Goal: Information Seeking & Learning: Understand process/instructions

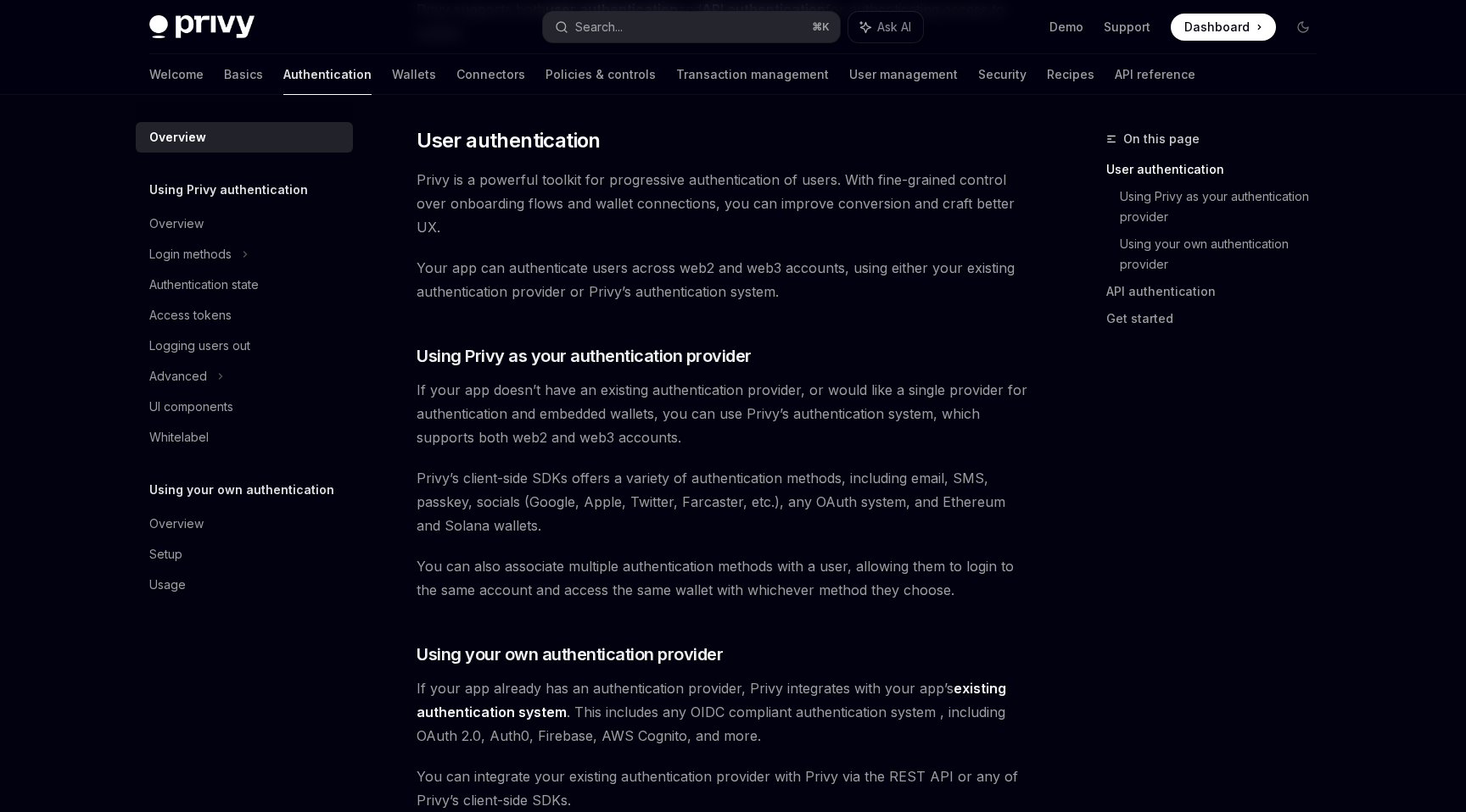
scroll to position [185, 0]
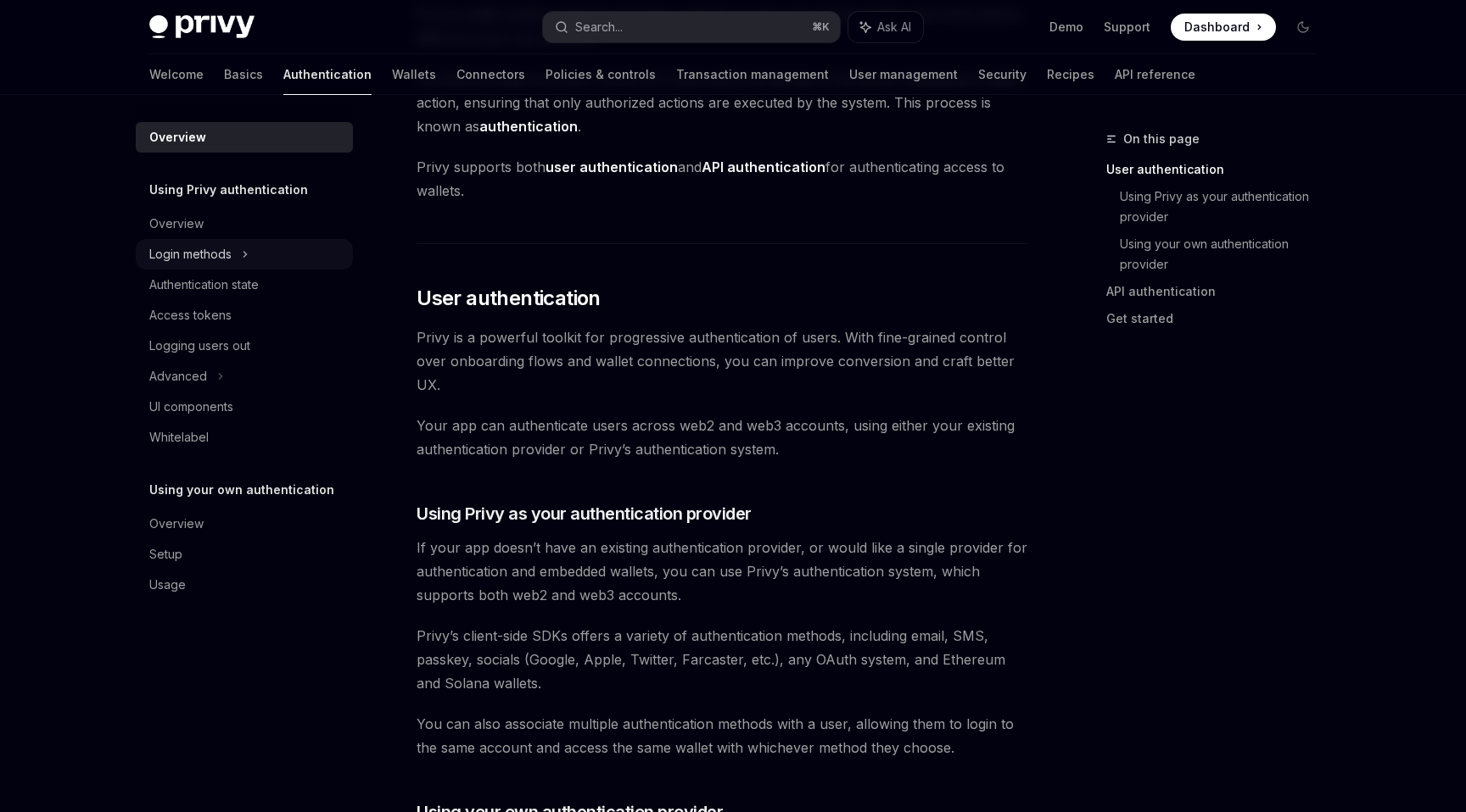
click at [217, 257] on div "Login methods" at bounding box center [190, 254] width 82 height 21
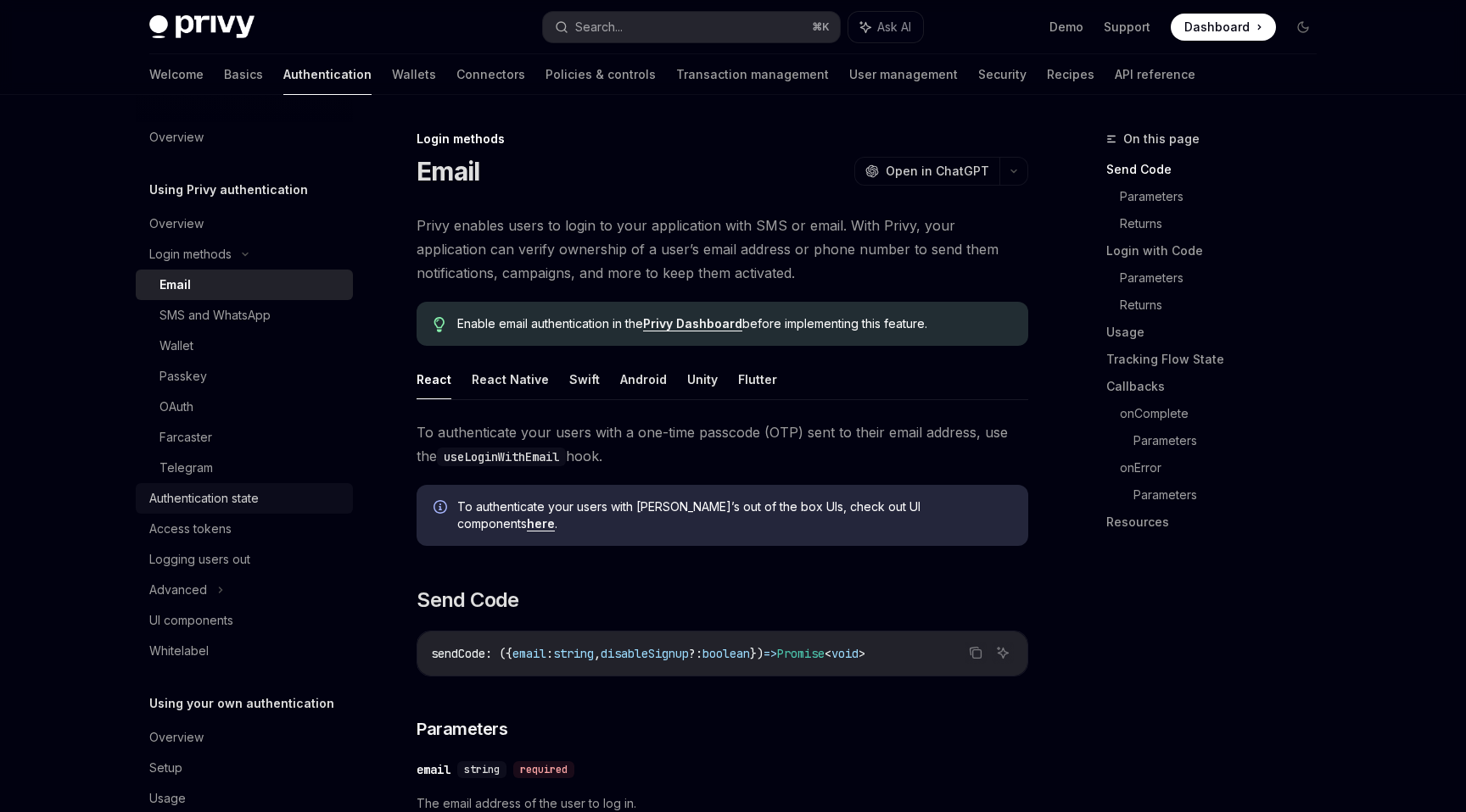
scroll to position [36, 0]
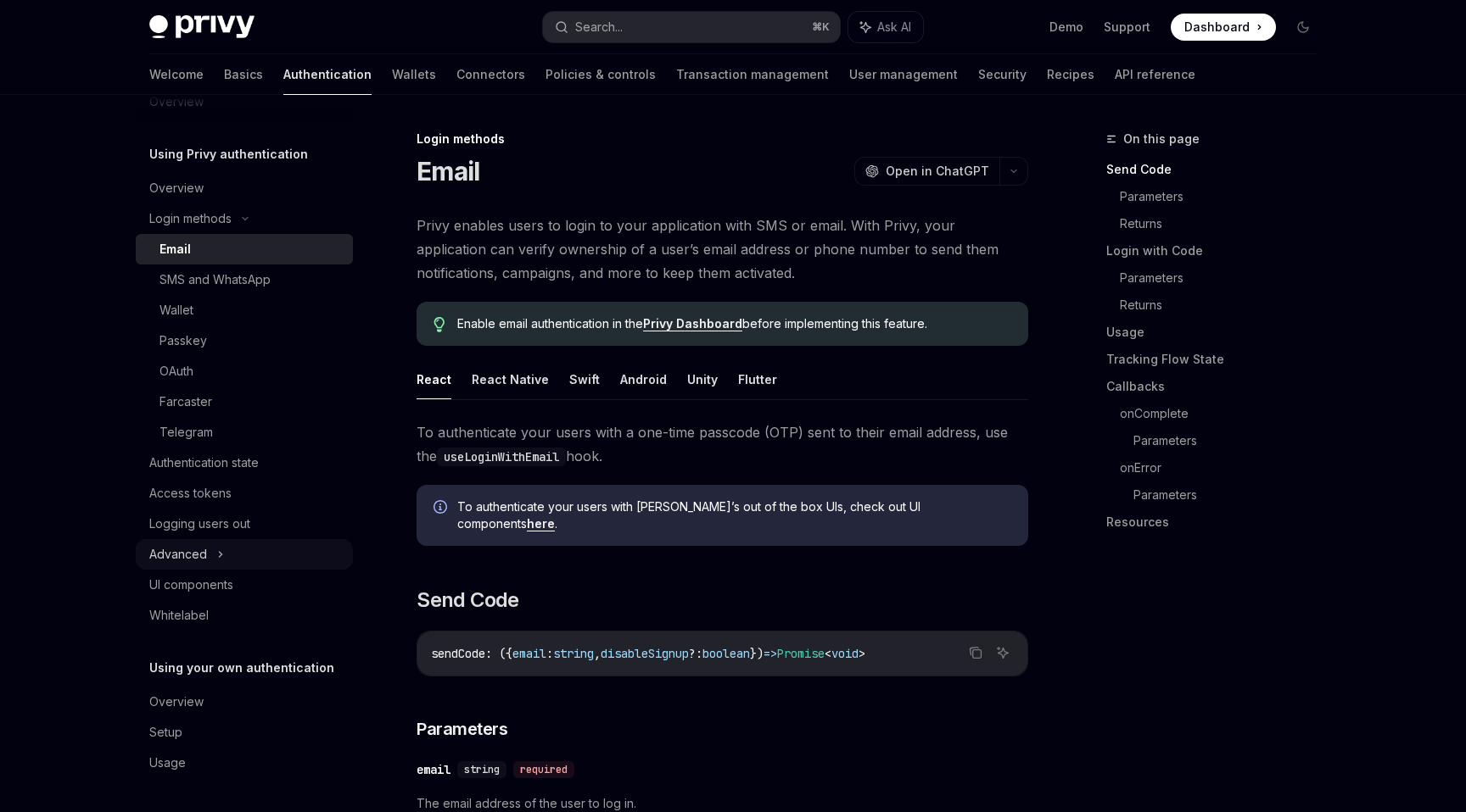
click at [208, 566] on div "Advanced" at bounding box center [244, 554] width 217 height 31
click at [208, 557] on div "Advanced" at bounding box center [244, 554] width 217 height 31
click at [215, 181] on div "Overview" at bounding box center [246, 187] width 193 height 21
type textarea "*"
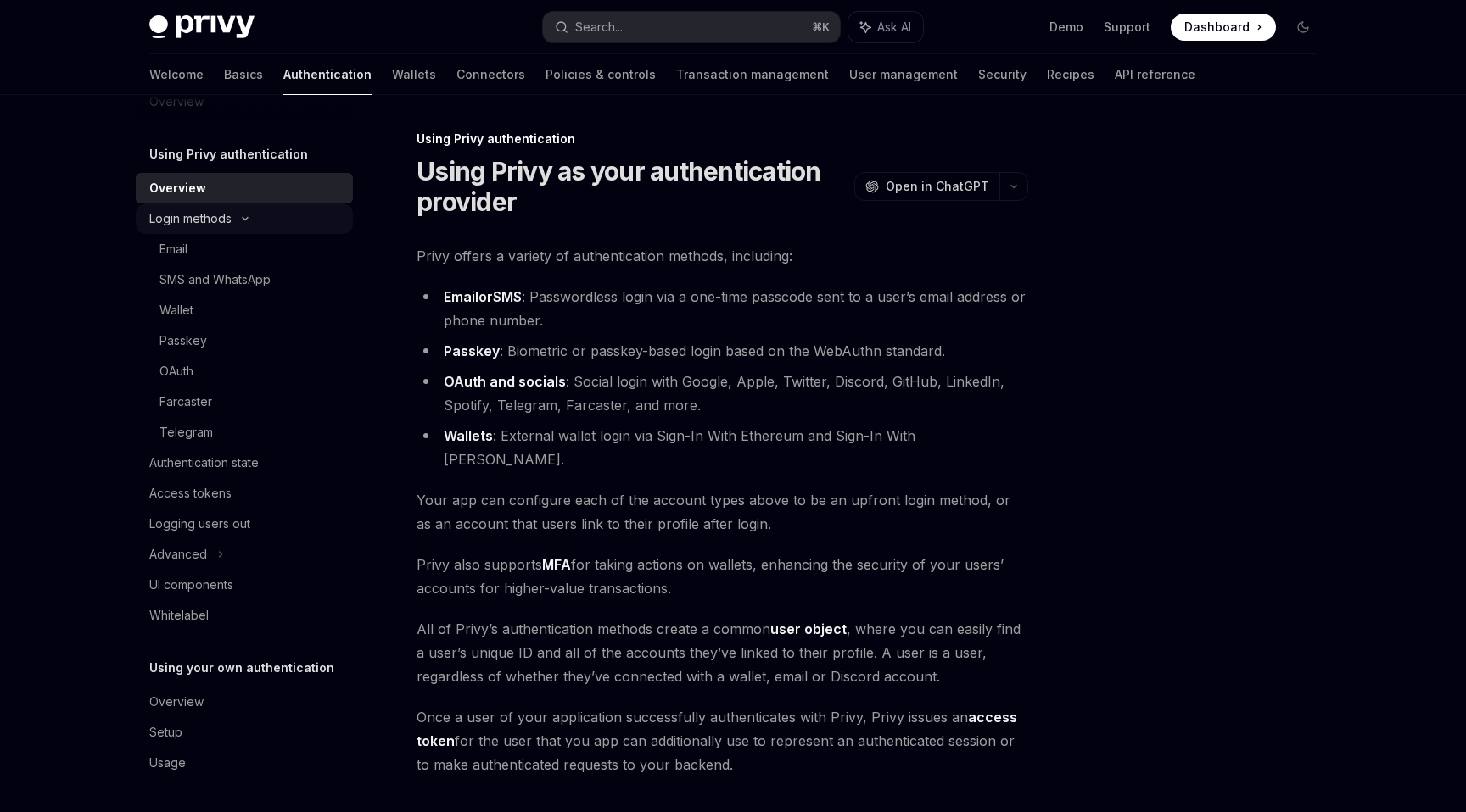
click at [240, 211] on div "Login methods" at bounding box center [244, 218] width 217 height 31
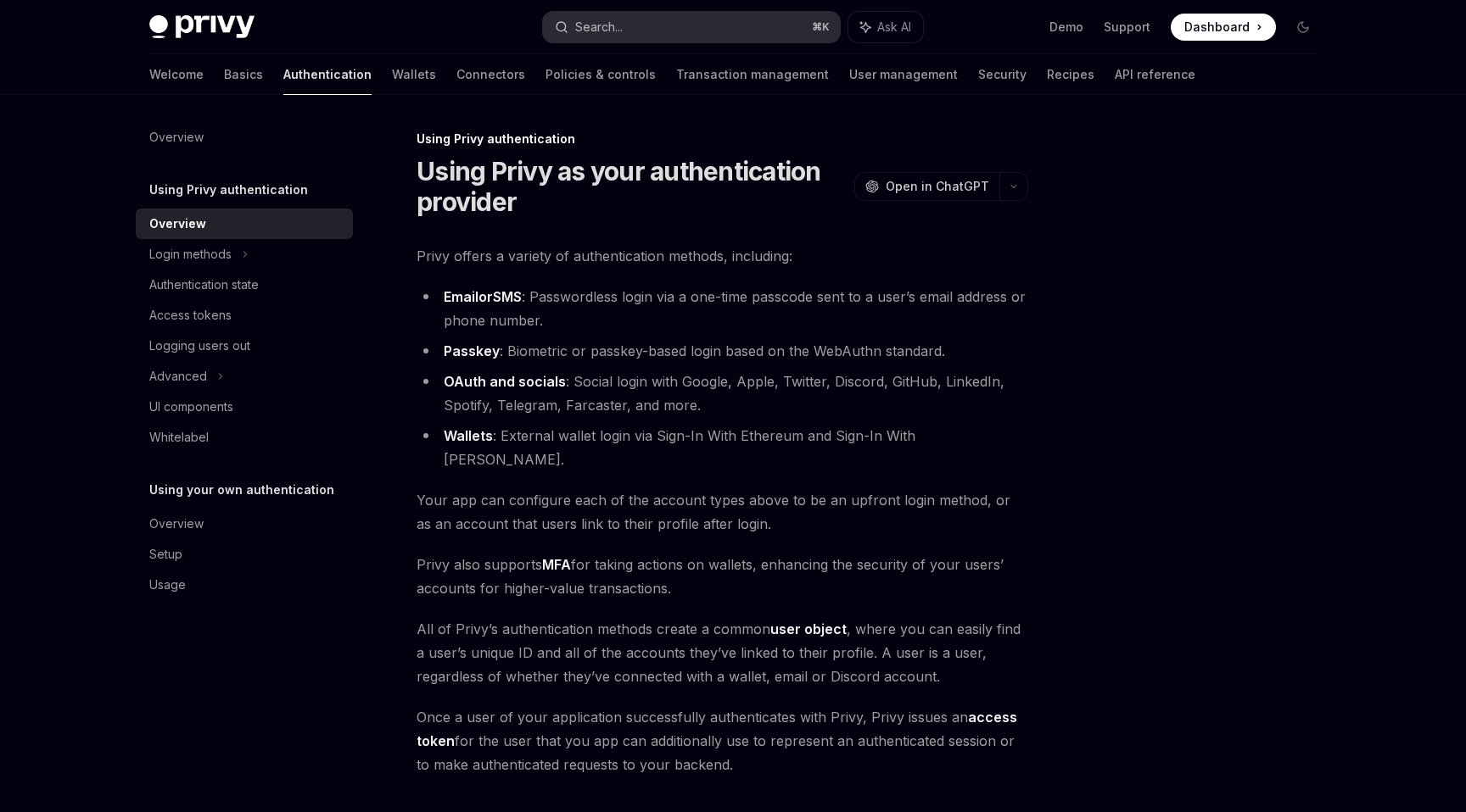
click at [614, 21] on div "Search..." at bounding box center [599, 27] width 47 height 21
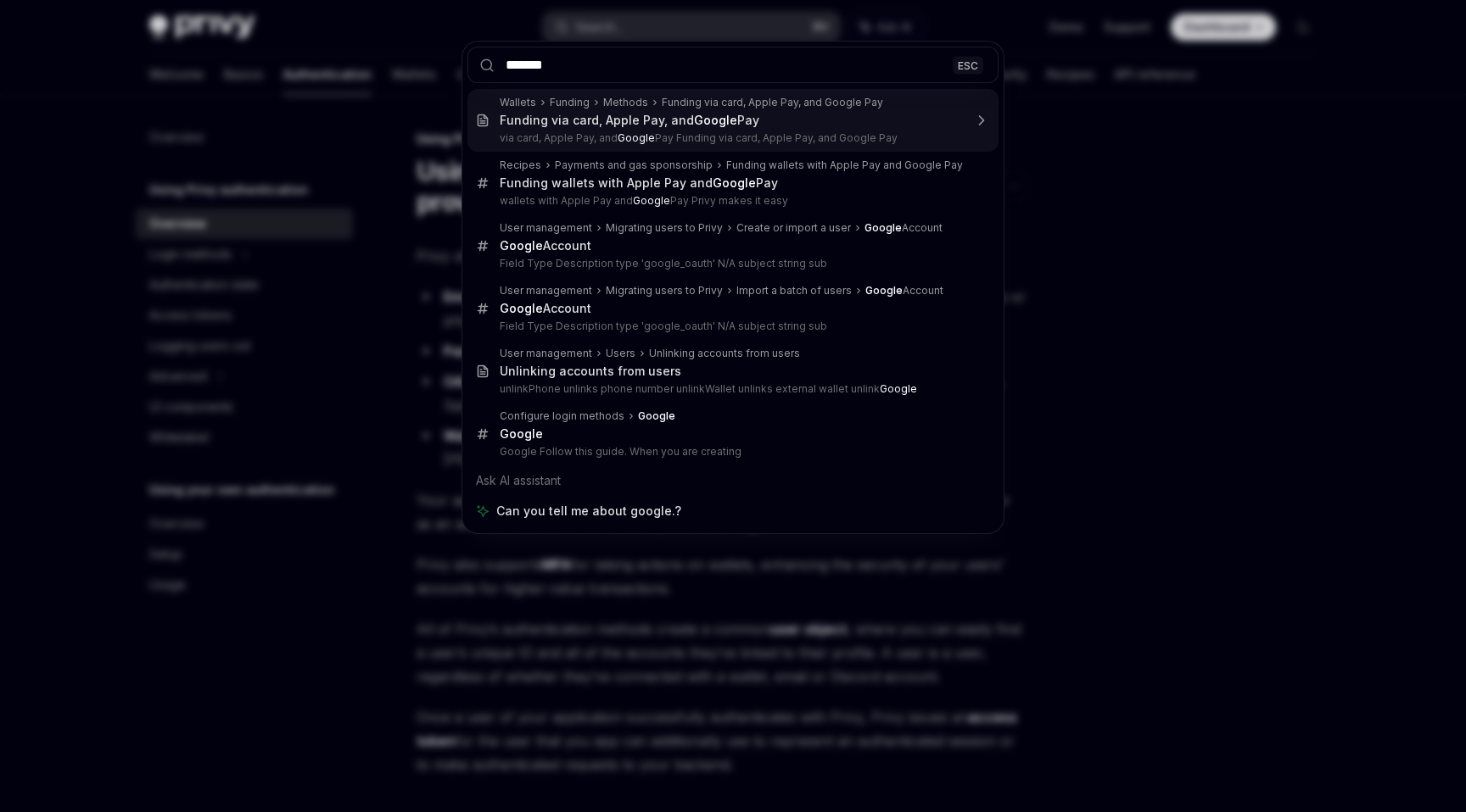
type input "******"
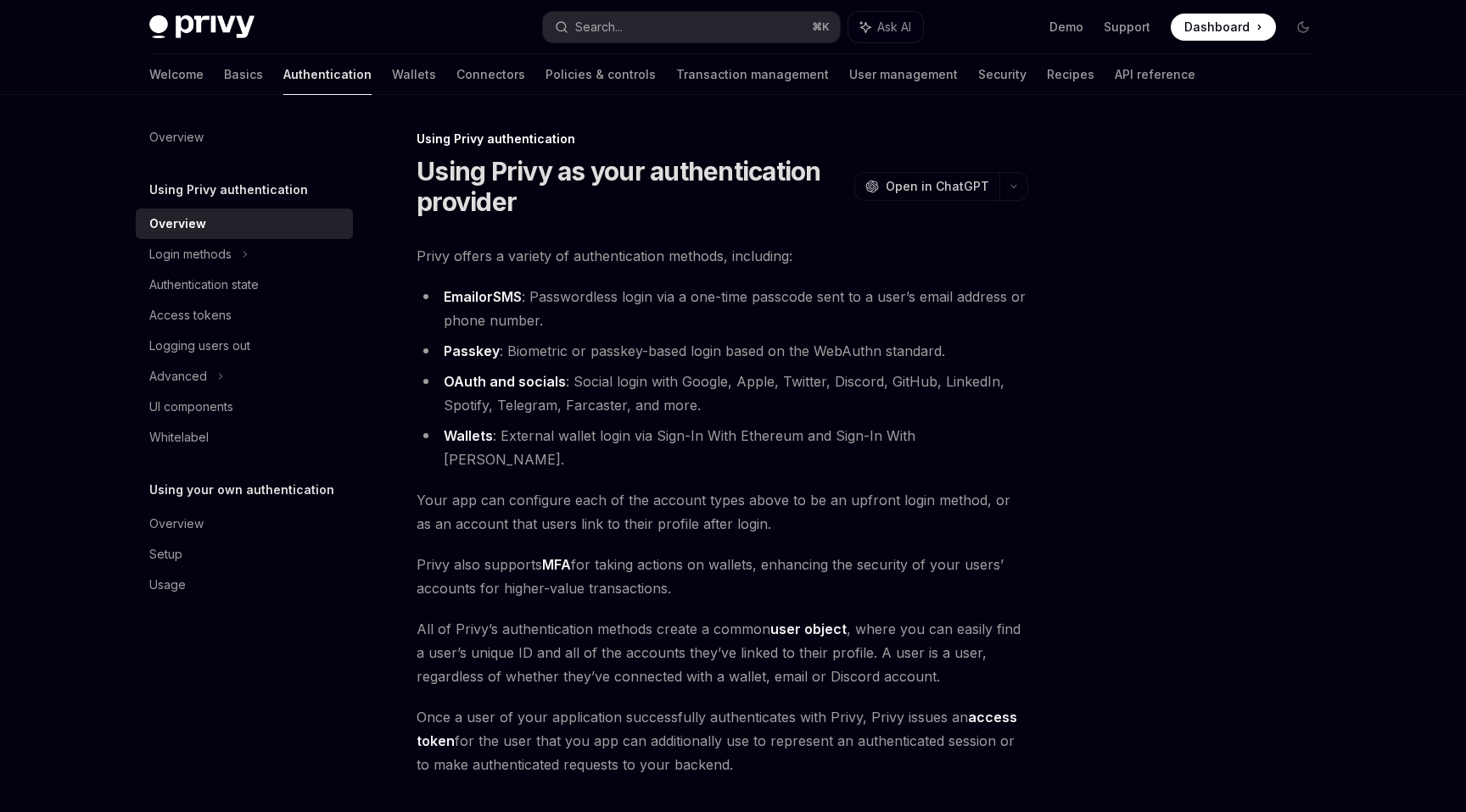
type textarea "*"
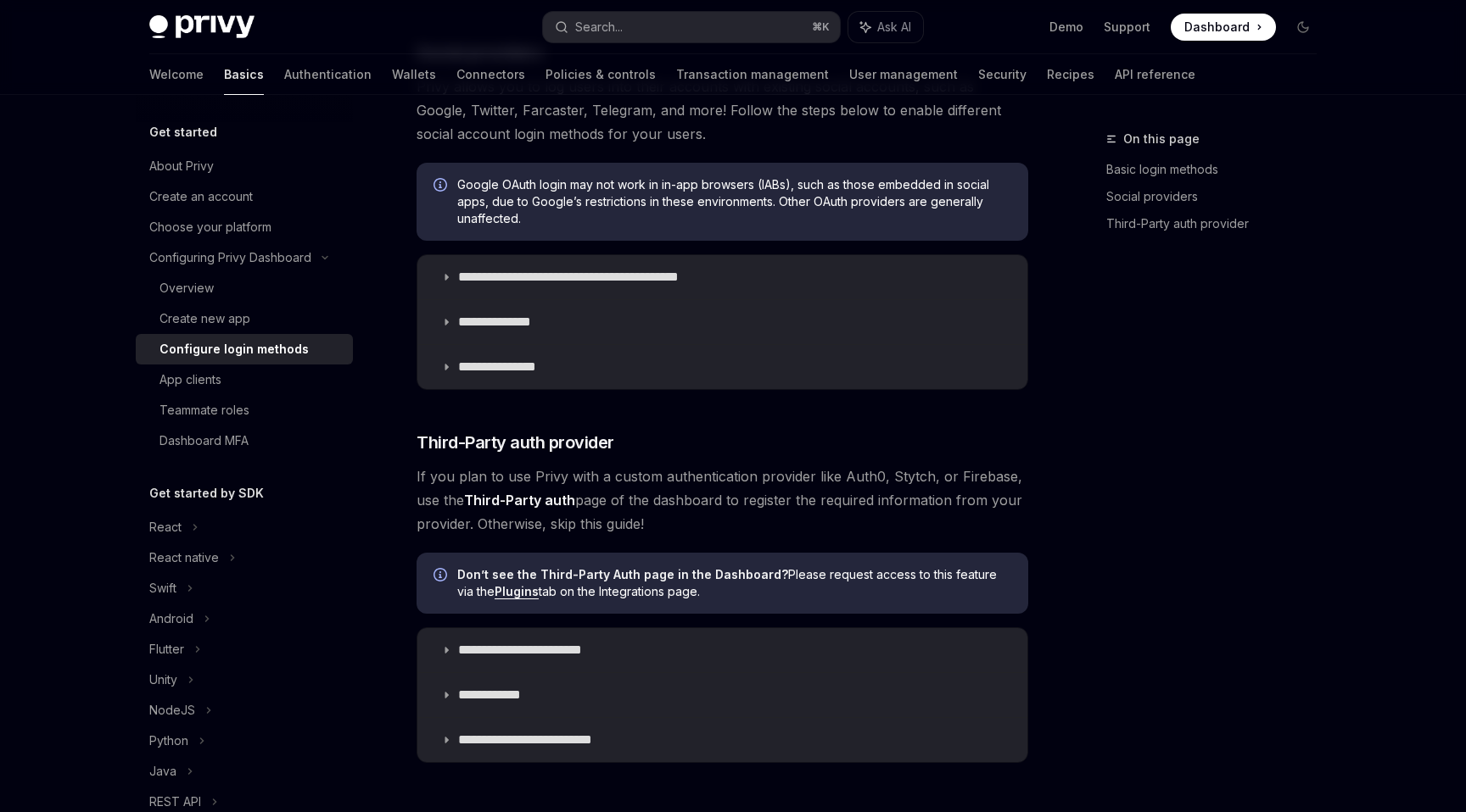
scroll to position [600, 0]
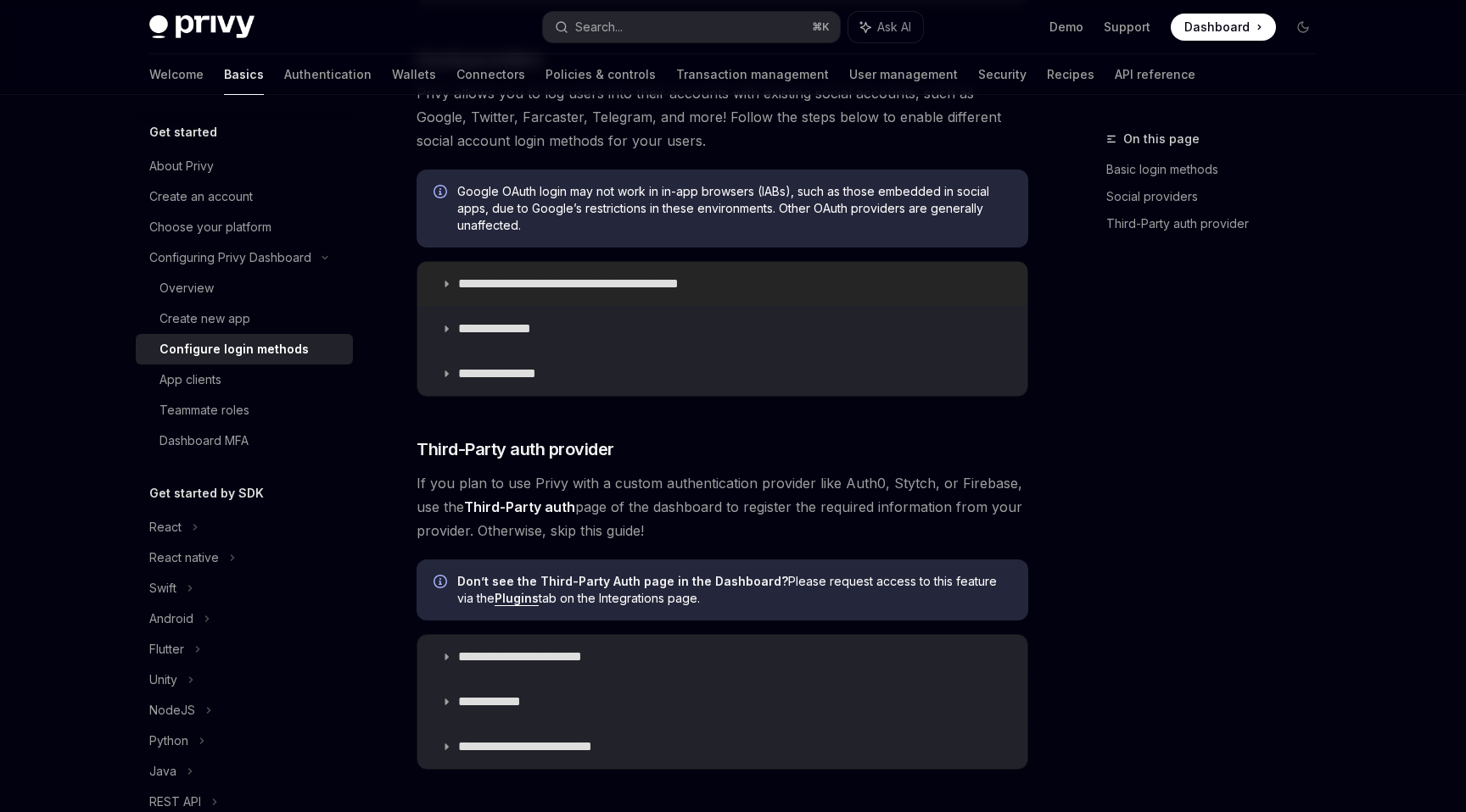
click at [570, 266] on summary "**********" at bounding box center [723, 284] width 610 height 44
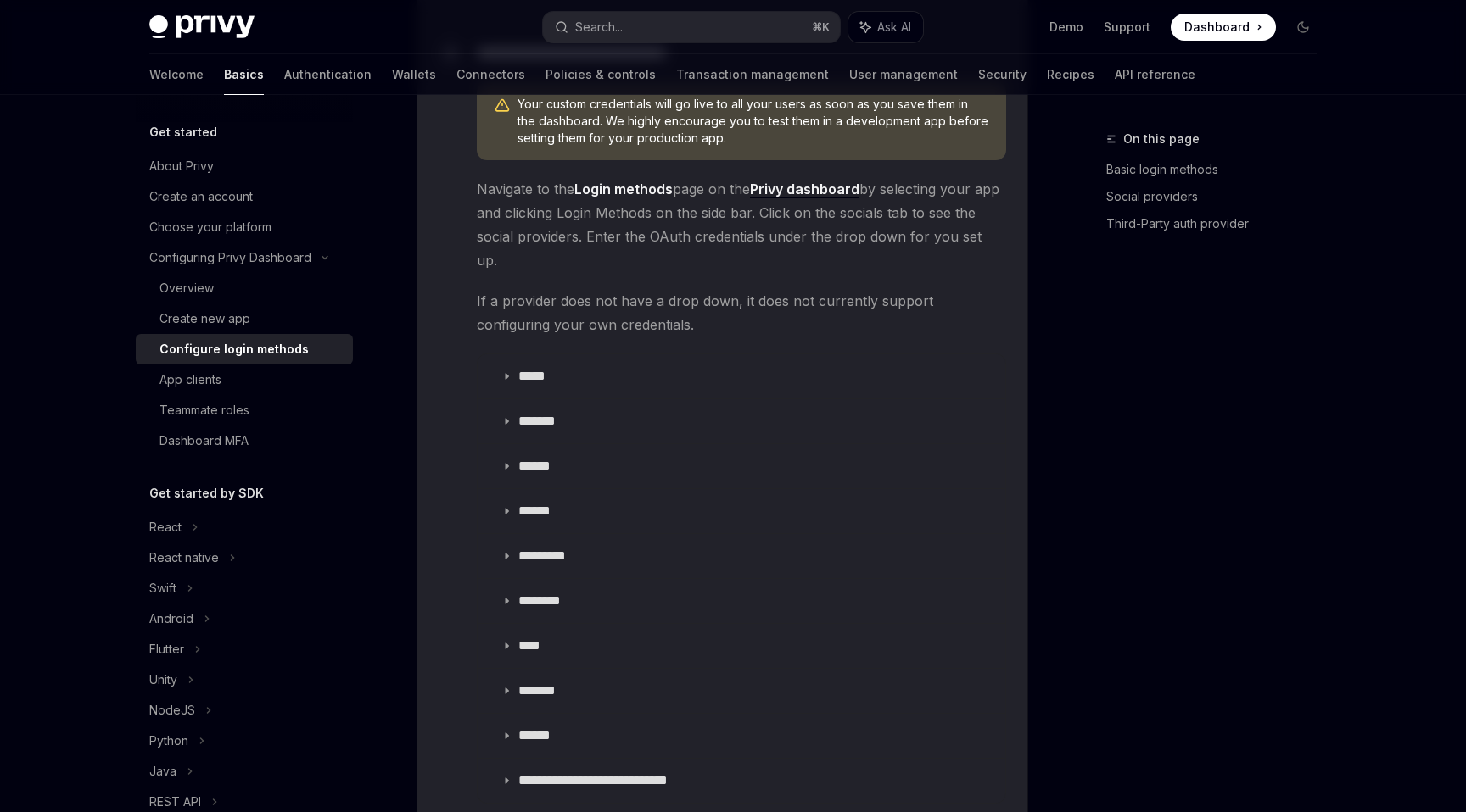
scroll to position [1920, 0]
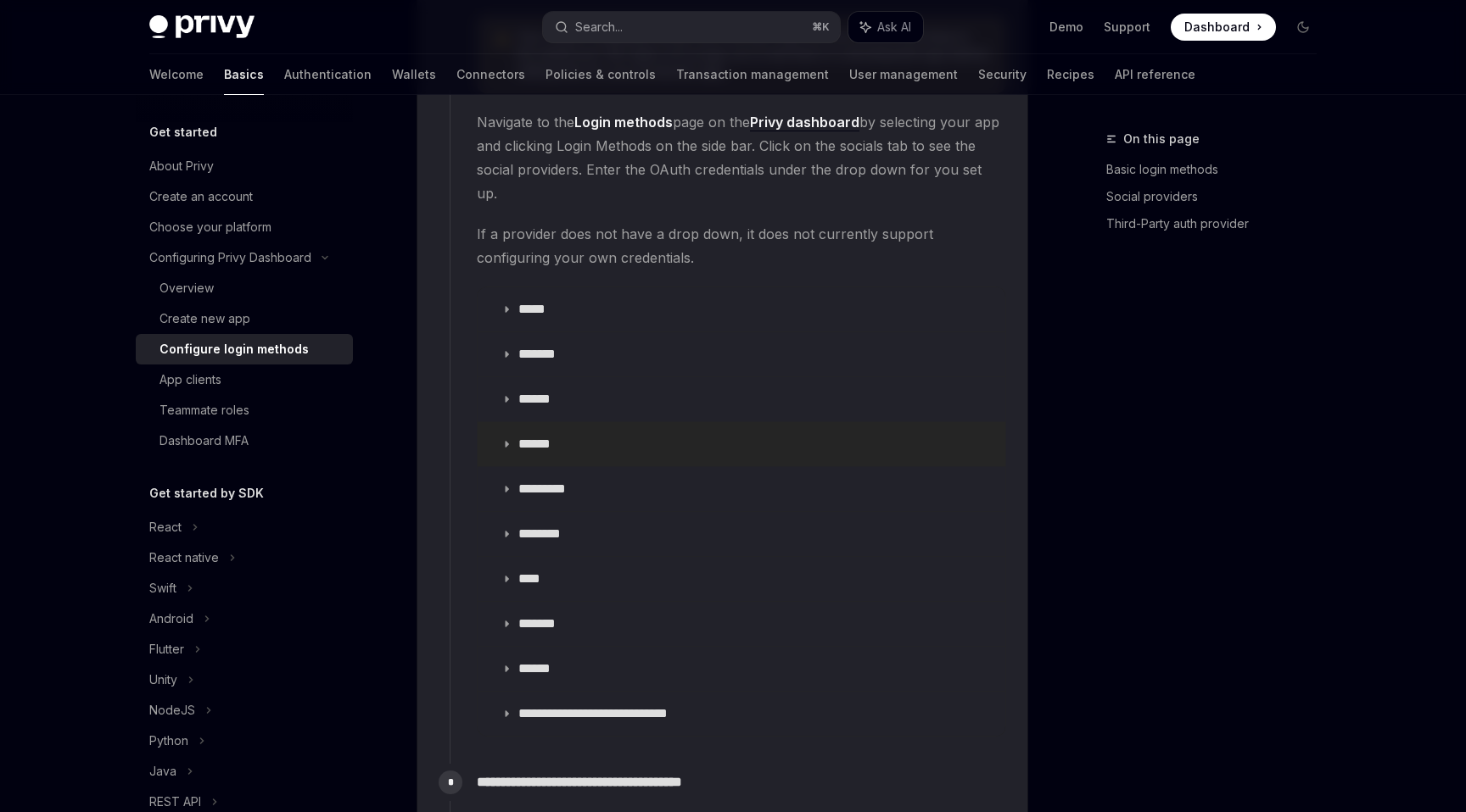
click at [630, 422] on summary "******" at bounding box center [741, 444] width 527 height 44
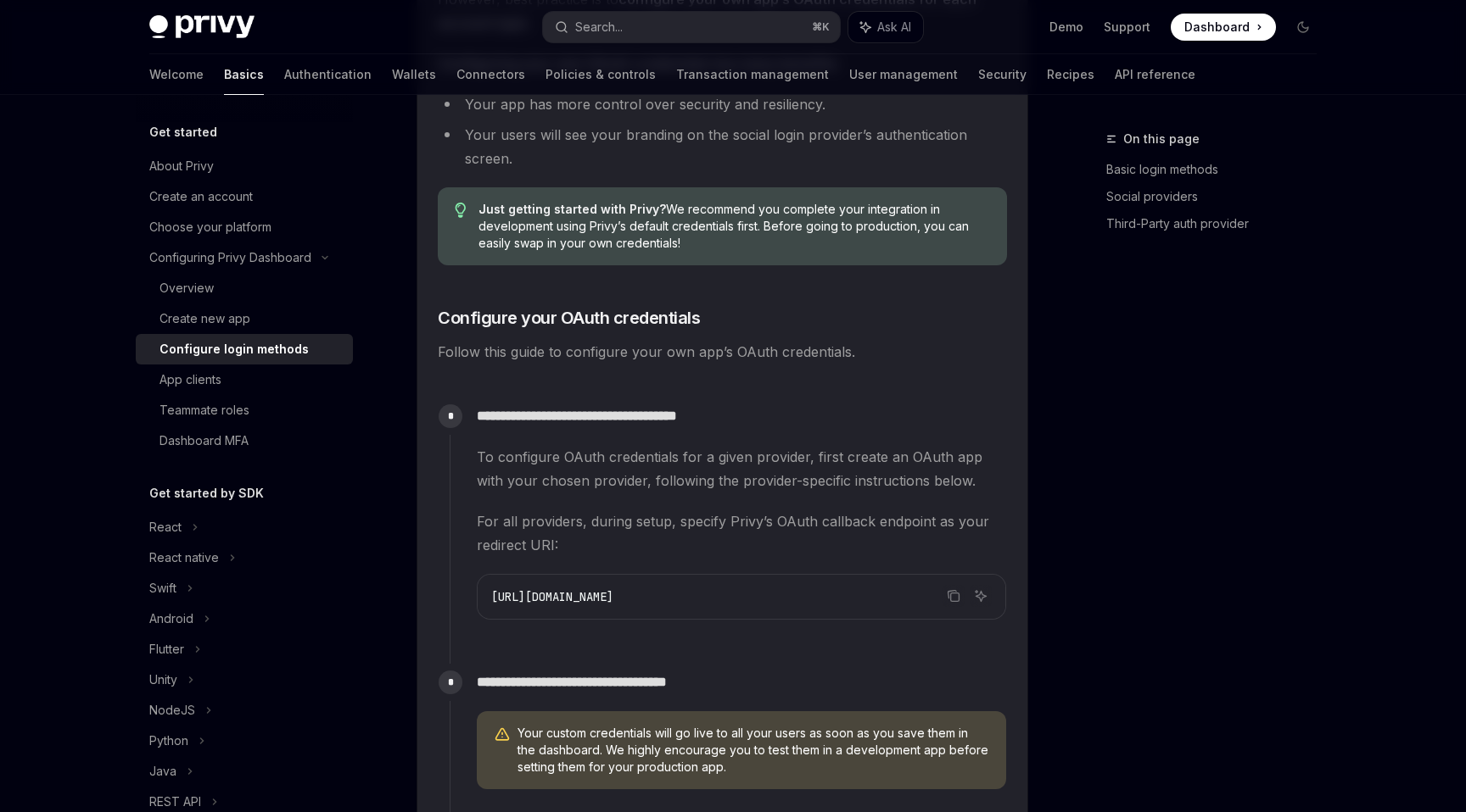
scroll to position [1382, 0]
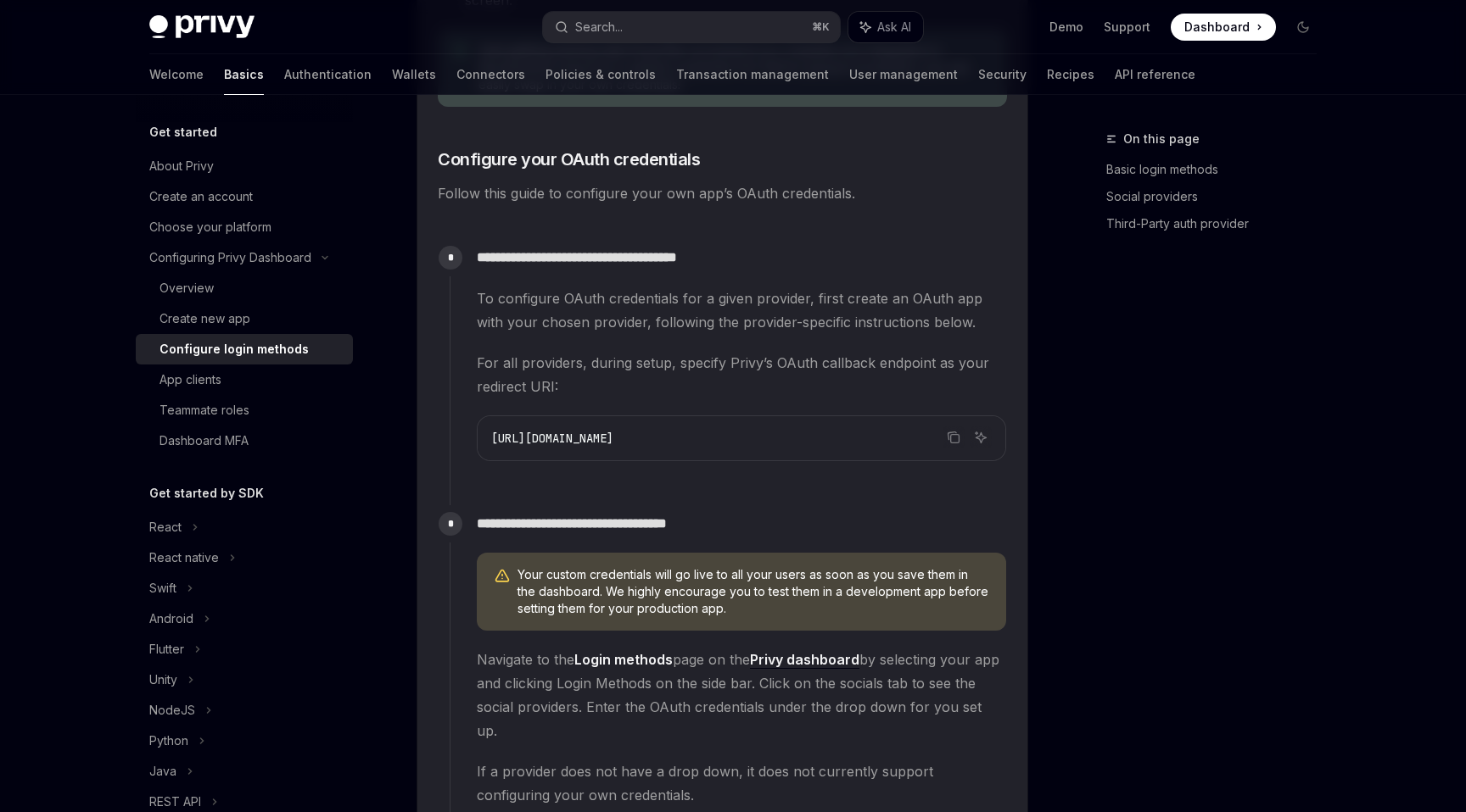
click at [613, 438] on span "[URL][DOMAIN_NAME]" at bounding box center [552, 437] width 122 height 15
copy code "[URL][DOMAIN_NAME]"
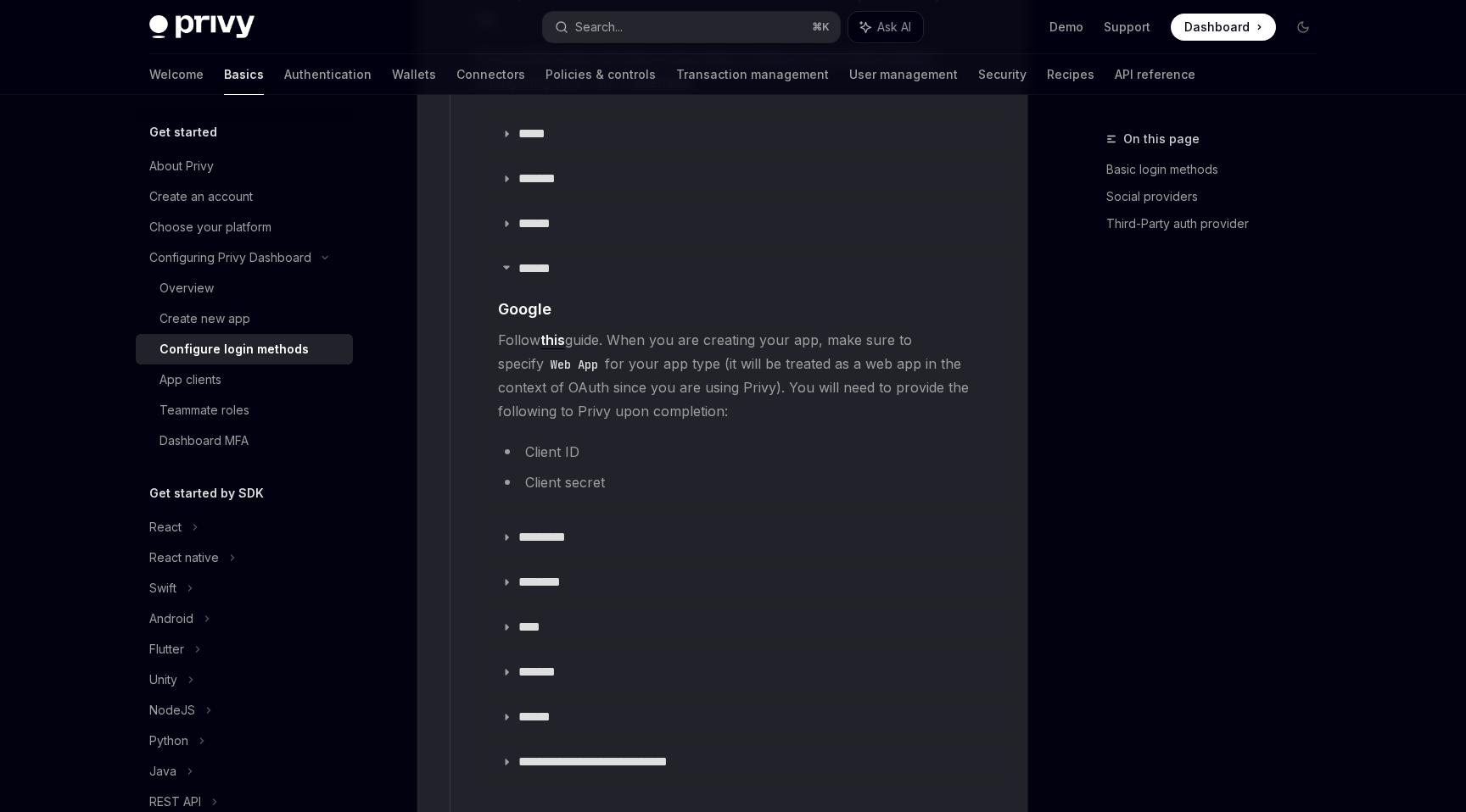
scroll to position [2050, 0]
